Goal: Transaction & Acquisition: Book appointment/travel/reservation

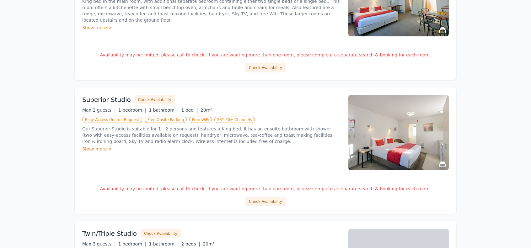
scroll to position [314, 0]
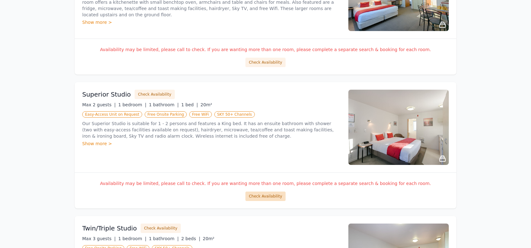
click at [260, 195] on button "Check Availability" at bounding box center [265, 196] width 40 height 9
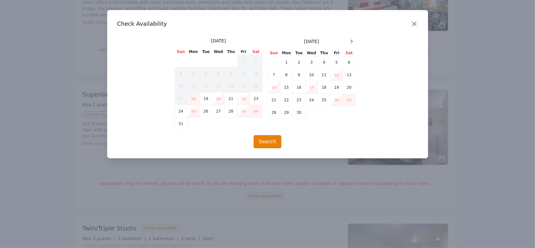
click at [414, 25] on icon "button" at bounding box center [415, 24] width 8 height 8
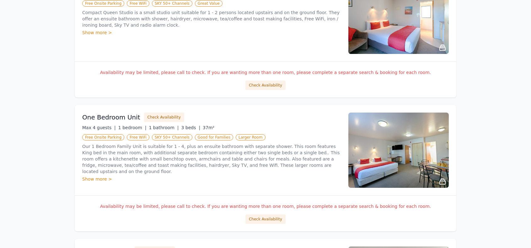
scroll to position [0, 0]
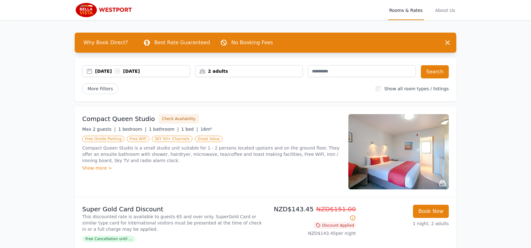
click at [155, 69] on div "18 Aug 2025 19 Aug 2025" at bounding box center [142, 71] width 95 height 6
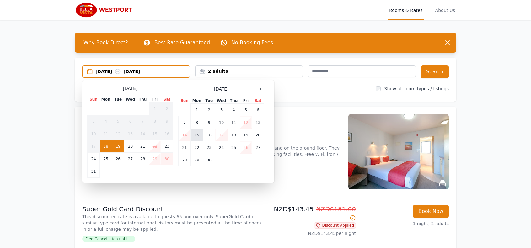
click at [196, 138] on td "15" at bounding box center [197, 135] width 12 height 13
click at [244, 136] on td "19" at bounding box center [246, 135] width 12 height 13
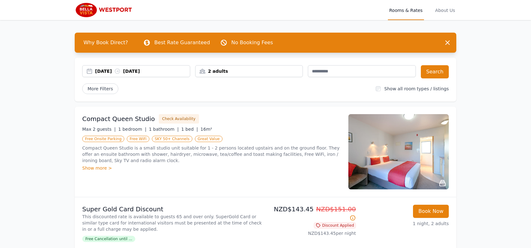
click at [277, 71] on div "2 adults" at bounding box center [248, 71] width 107 height 6
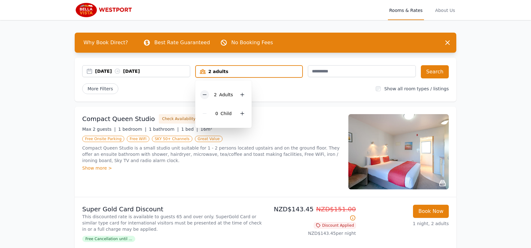
click at [203, 96] on icon at bounding box center [204, 94] width 5 height 5
click at [431, 72] on button "Search" at bounding box center [434, 71] width 28 height 13
